Goal: Find specific page/section

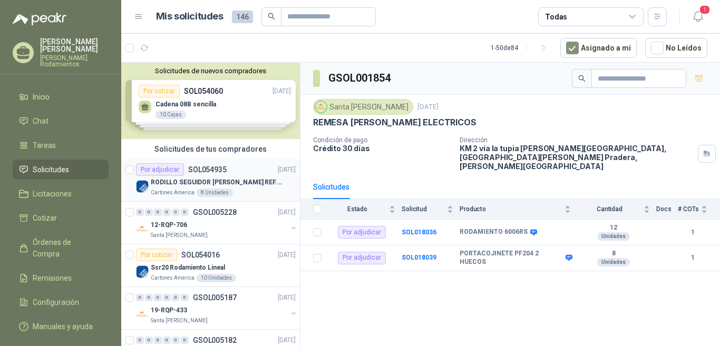
click at [214, 168] on p "SOL054935" at bounding box center [207, 169] width 38 height 7
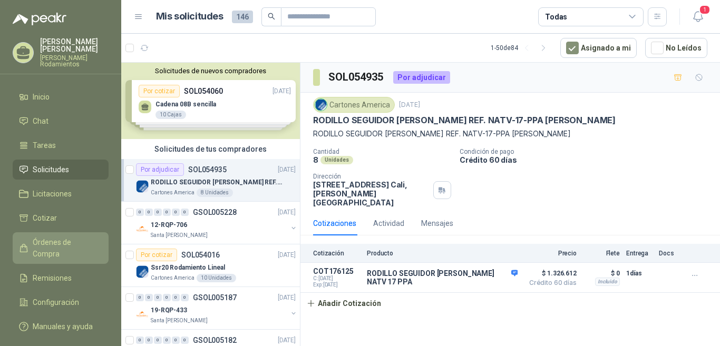
click at [51, 237] on span "Órdenes de Compra" at bounding box center [66, 248] width 66 height 23
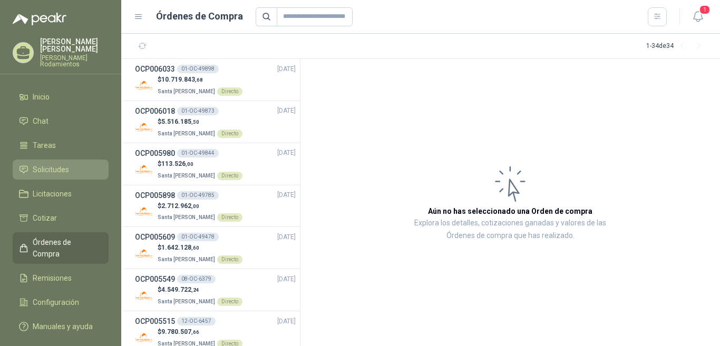
click at [54, 167] on span "Solicitudes" at bounding box center [51, 170] width 36 height 12
